Goal: Task Accomplishment & Management: Use online tool/utility

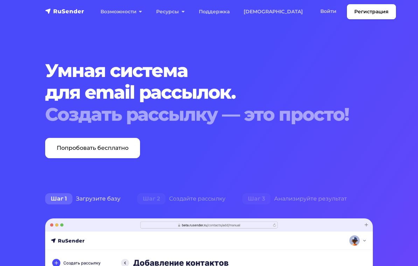
click at [306, 16] on link "Войти" at bounding box center [328, 11] width 30 height 14
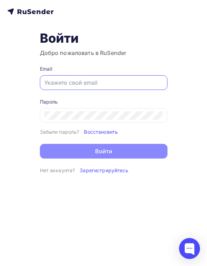
click at [77, 81] on input "text" at bounding box center [103, 82] width 119 height 8
paste input "[EMAIL_ADDRESS][DOMAIN_NAME]"
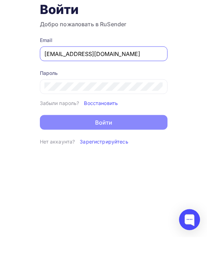
type input "tech@newlightconsult.com"
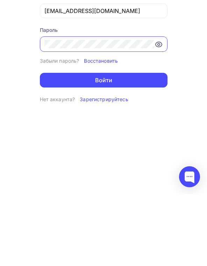
click at [167, 145] on button "Войти" at bounding box center [104, 152] width 128 height 15
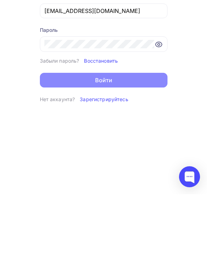
scroll to position [11, 0]
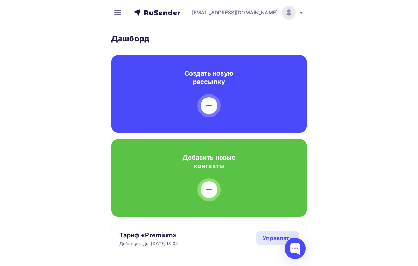
scroll to position [6, 0]
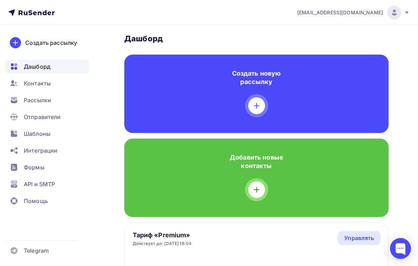
click at [74, 85] on div "Контакты" at bounding box center [47, 83] width 83 height 14
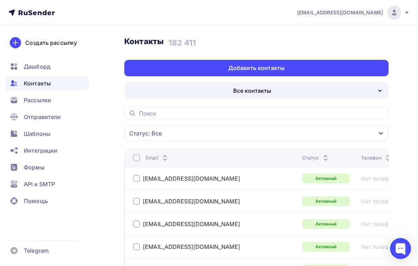
click at [78, 103] on div "Рассылки" at bounding box center [47, 100] width 83 height 14
